Goal: Task Accomplishment & Management: Use online tool/utility

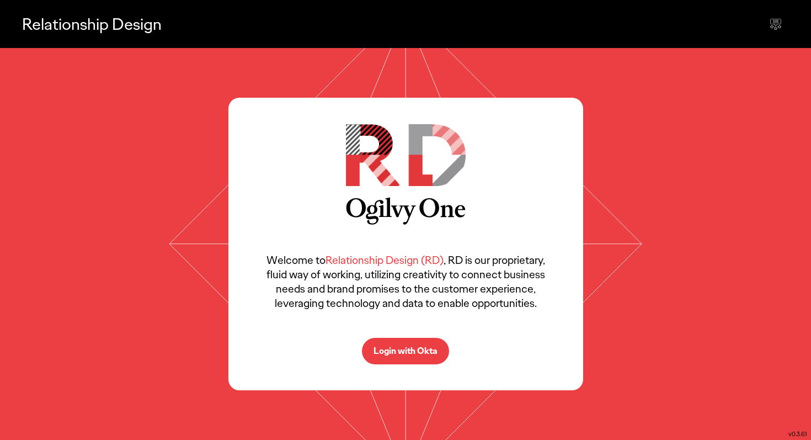
click at [399, 355] on p "Login with Okta" at bounding box center [406, 351] width 64 height 9
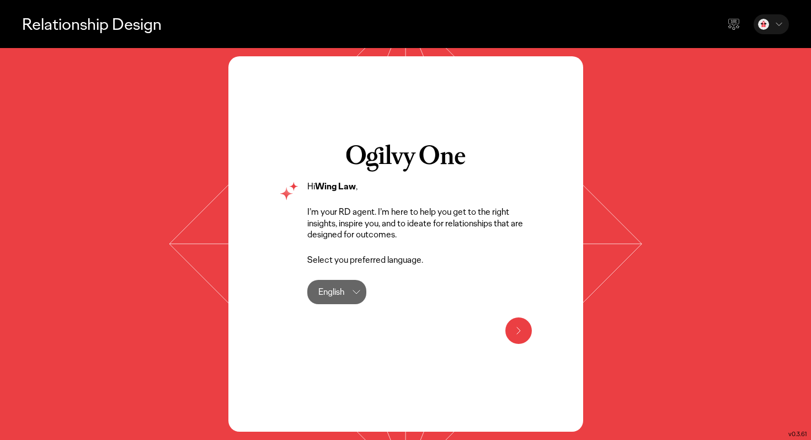
click at [517, 328] on icon at bounding box center [518, 330] width 13 height 13
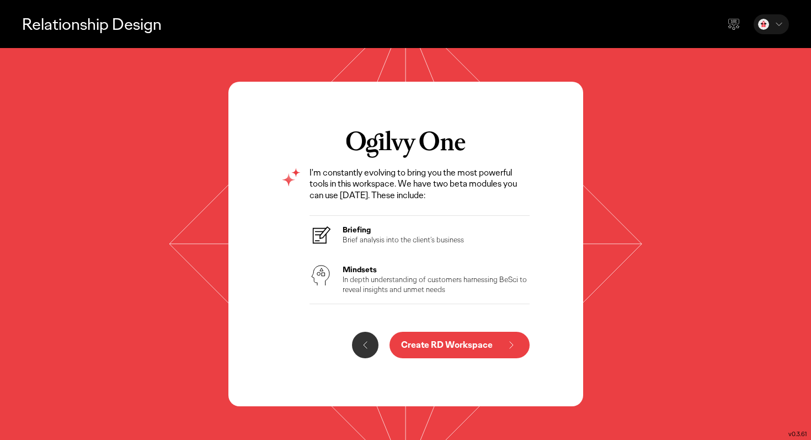
click at [446, 347] on p "Create RD Workspace" at bounding box center [447, 344] width 92 height 9
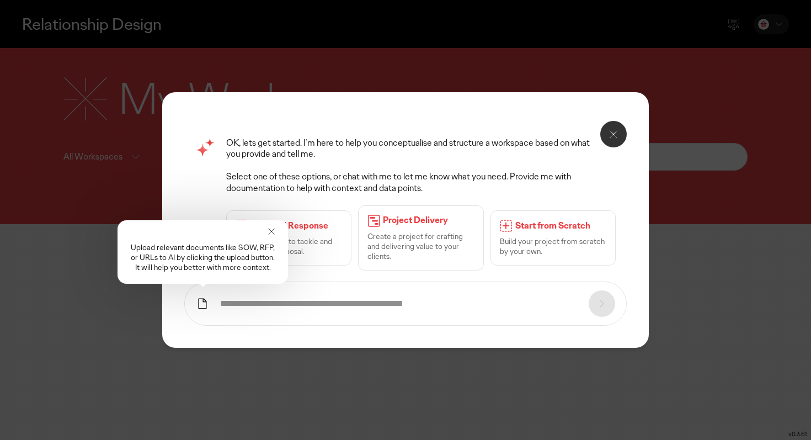
click at [464, 174] on div "OK, lets get started. I’m here to help you conceptualise and structure a worksp…" at bounding box center [421, 204] width 390 height 134
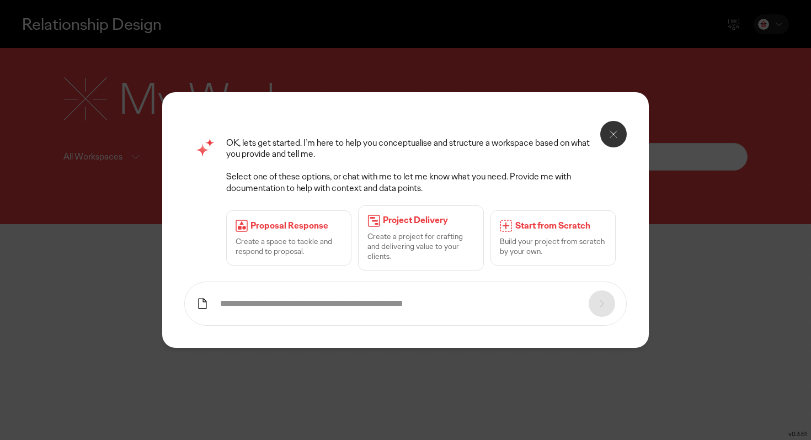
click at [296, 240] on p "Create a space to tackle and respond to proposal." at bounding box center [289, 246] width 107 height 20
